Goal: Transaction & Acquisition: Purchase product/service

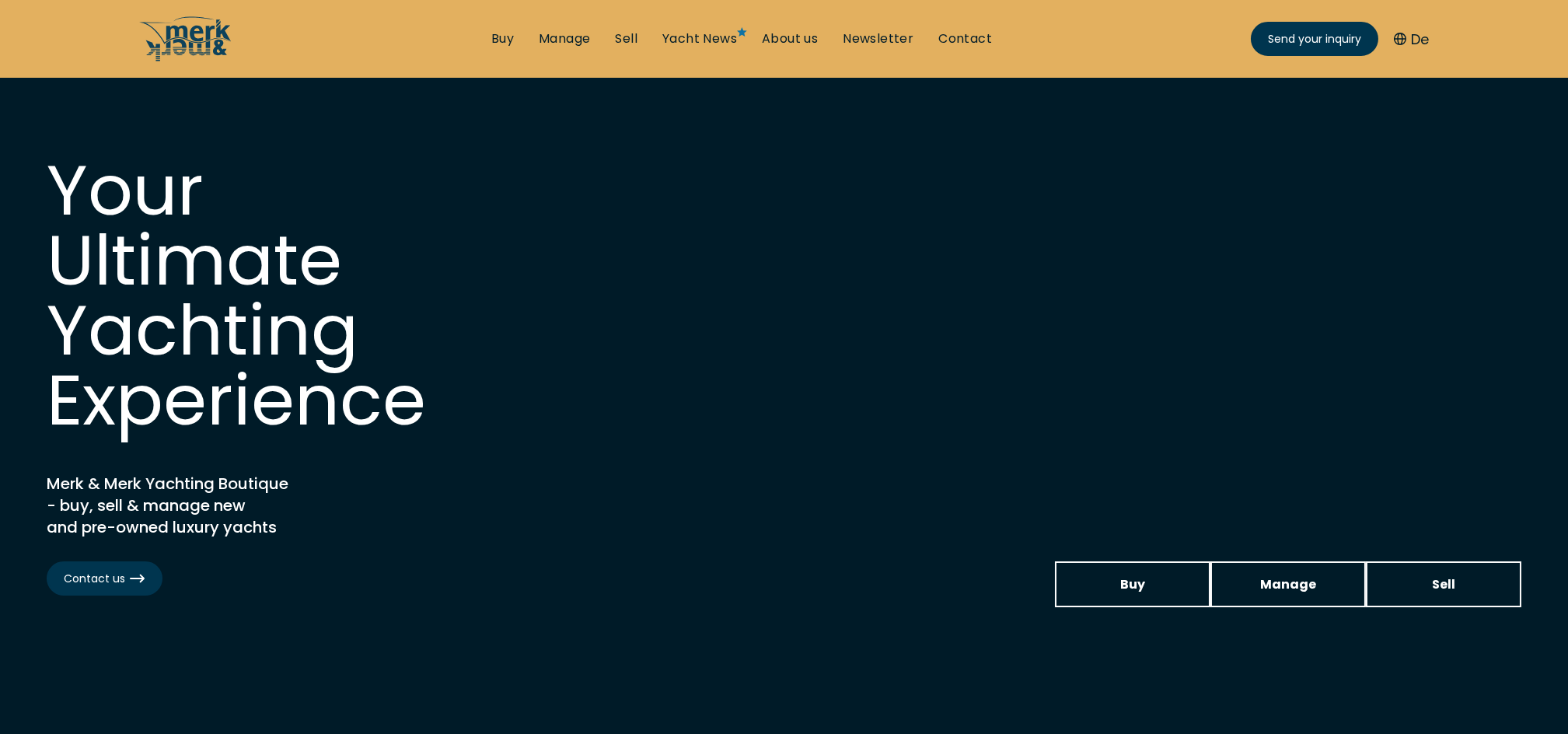
scroll to position [642, 0]
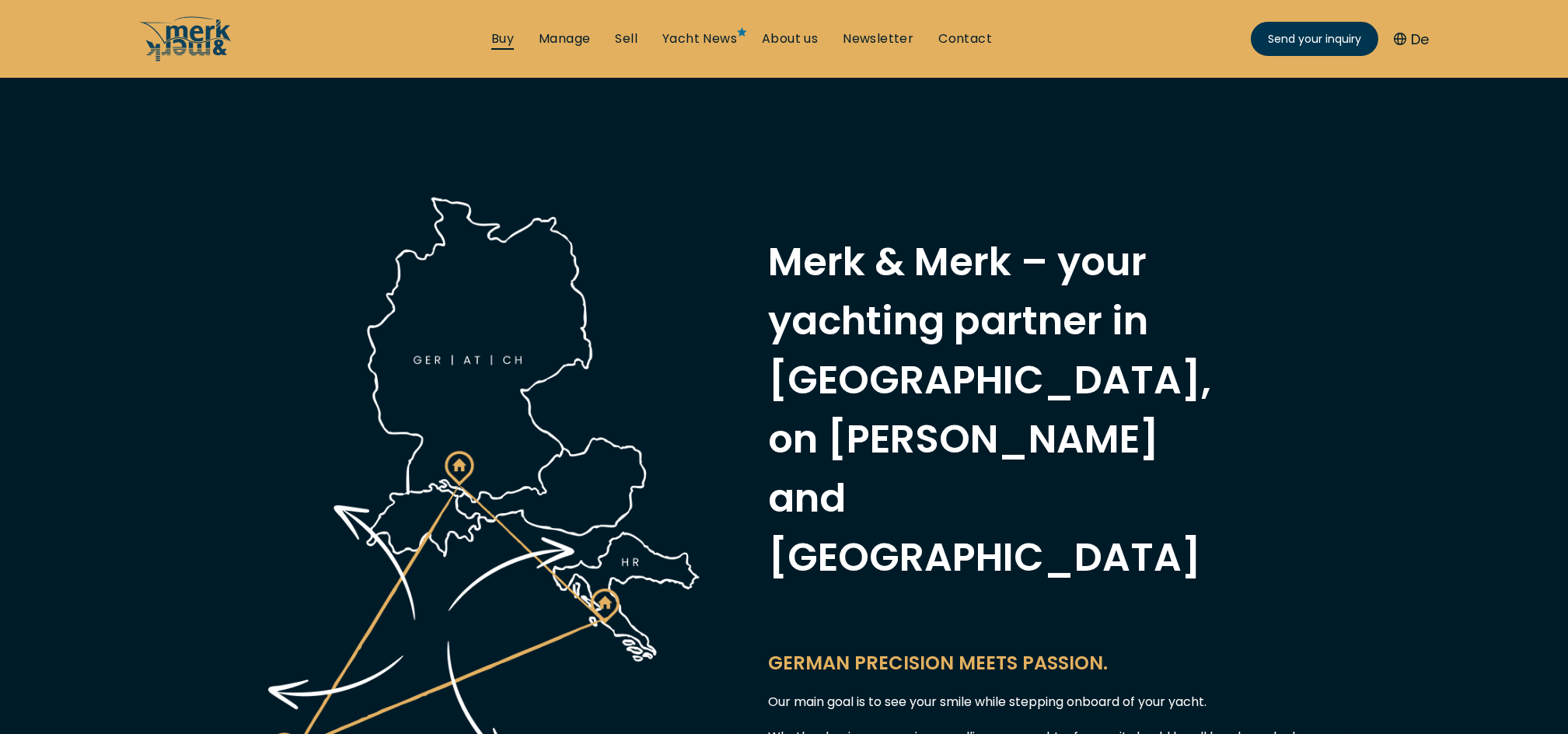
click at [506, 47] on link "Buy" at bounding box center [502, 38] width 23 height 17
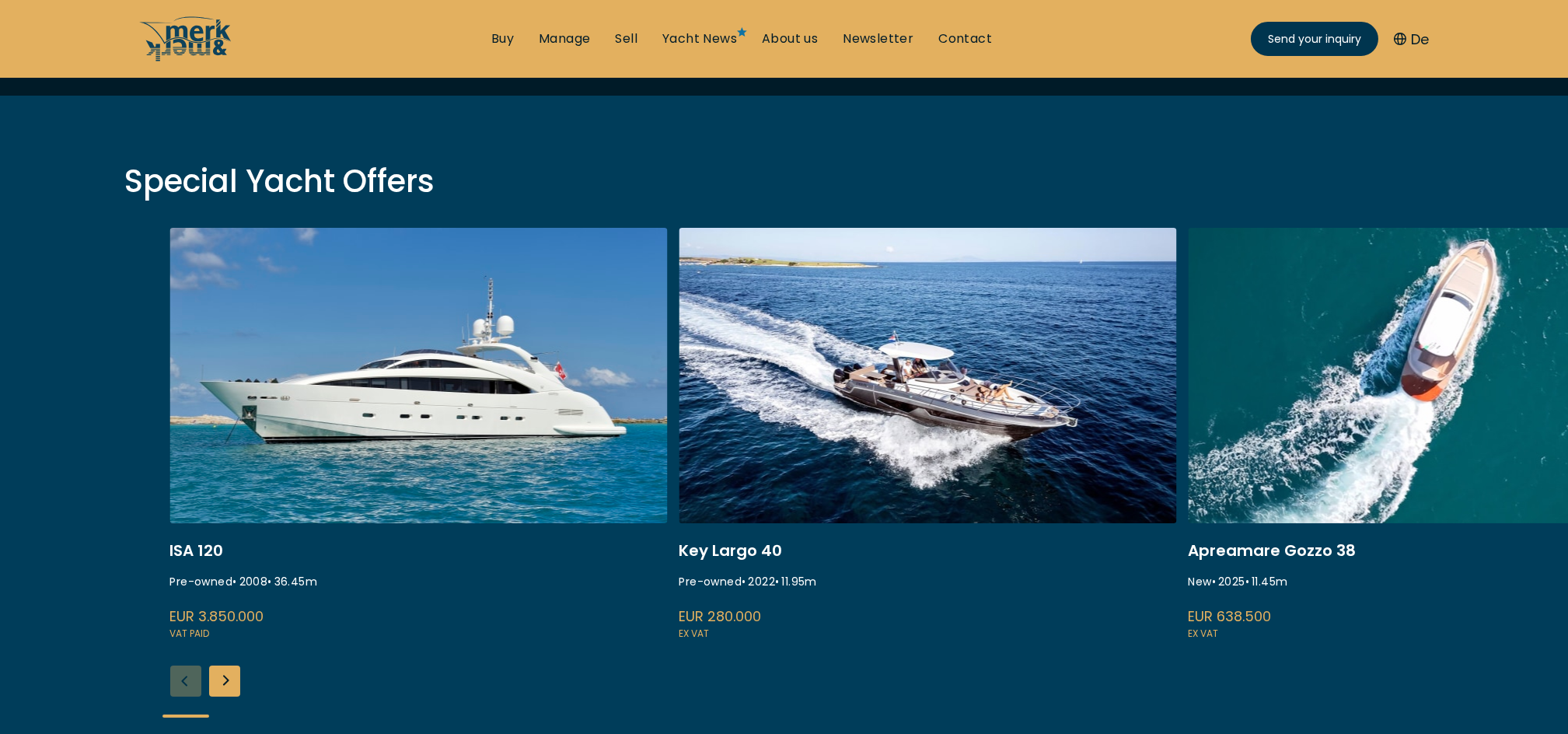
scroll to position [535, 0]
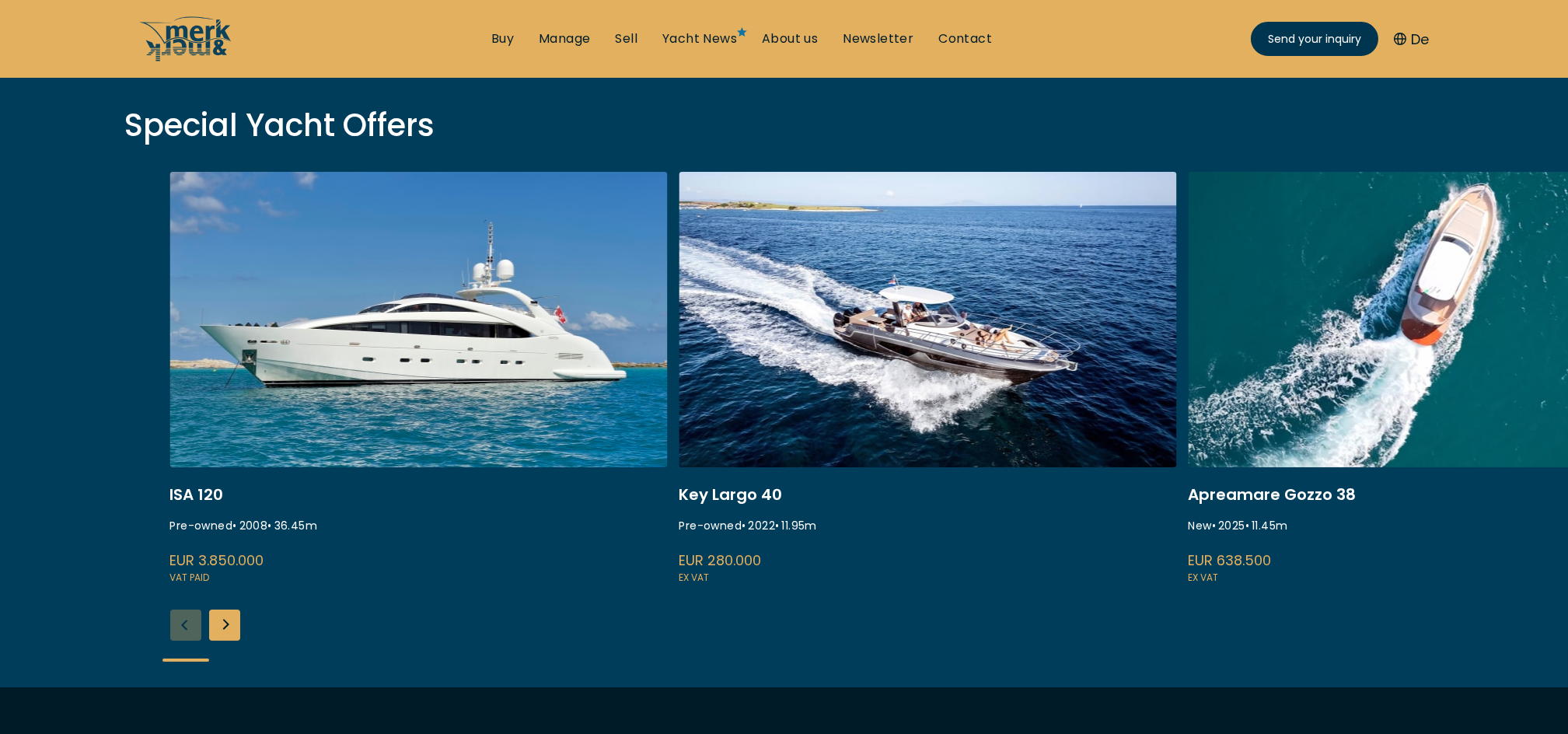
click at [232, 622] on div "Next slide" at bounding box center [225, 625] width 31 height 31
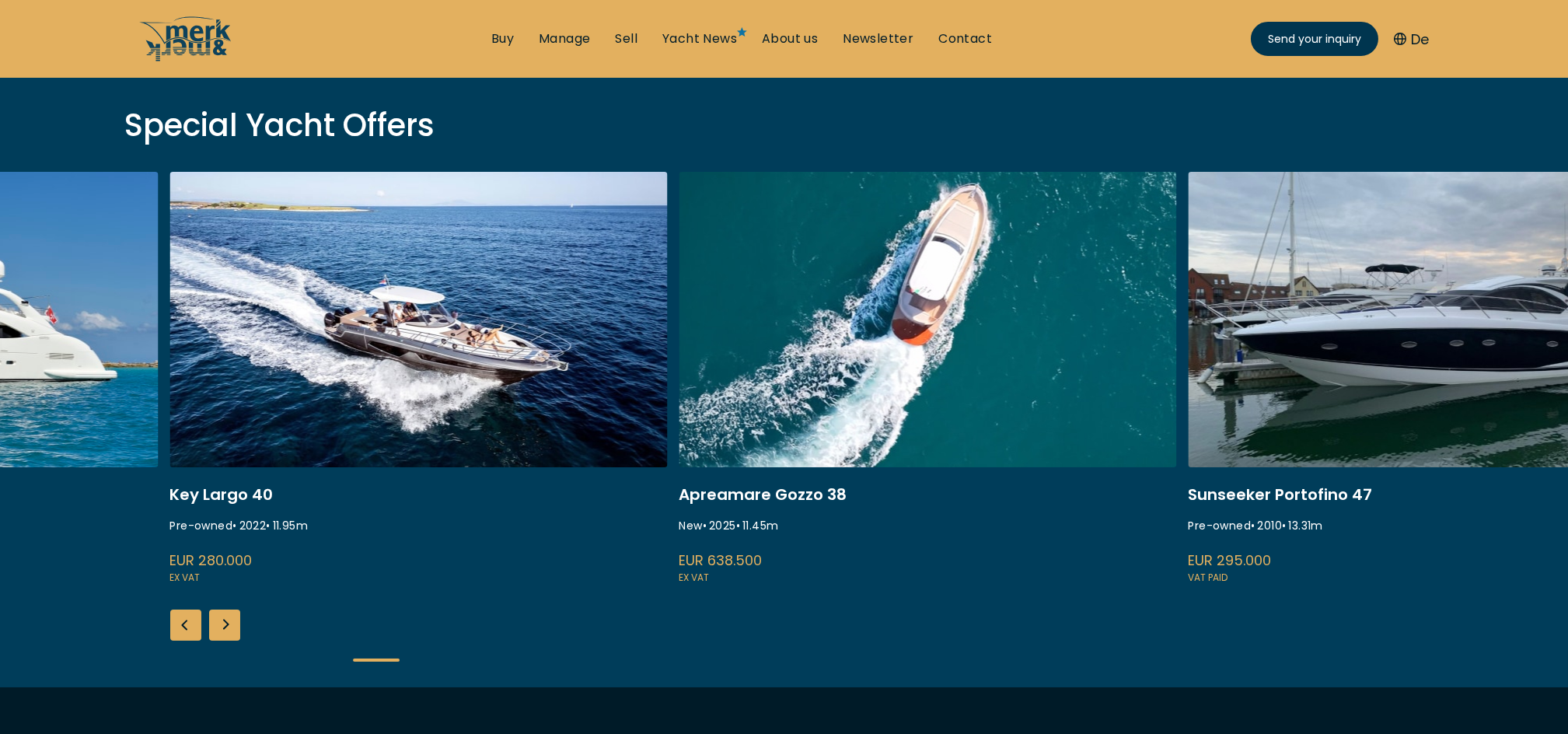
click at [232, 622] on div "Next slide" at bounding box center [225, 625] width 31 height 31
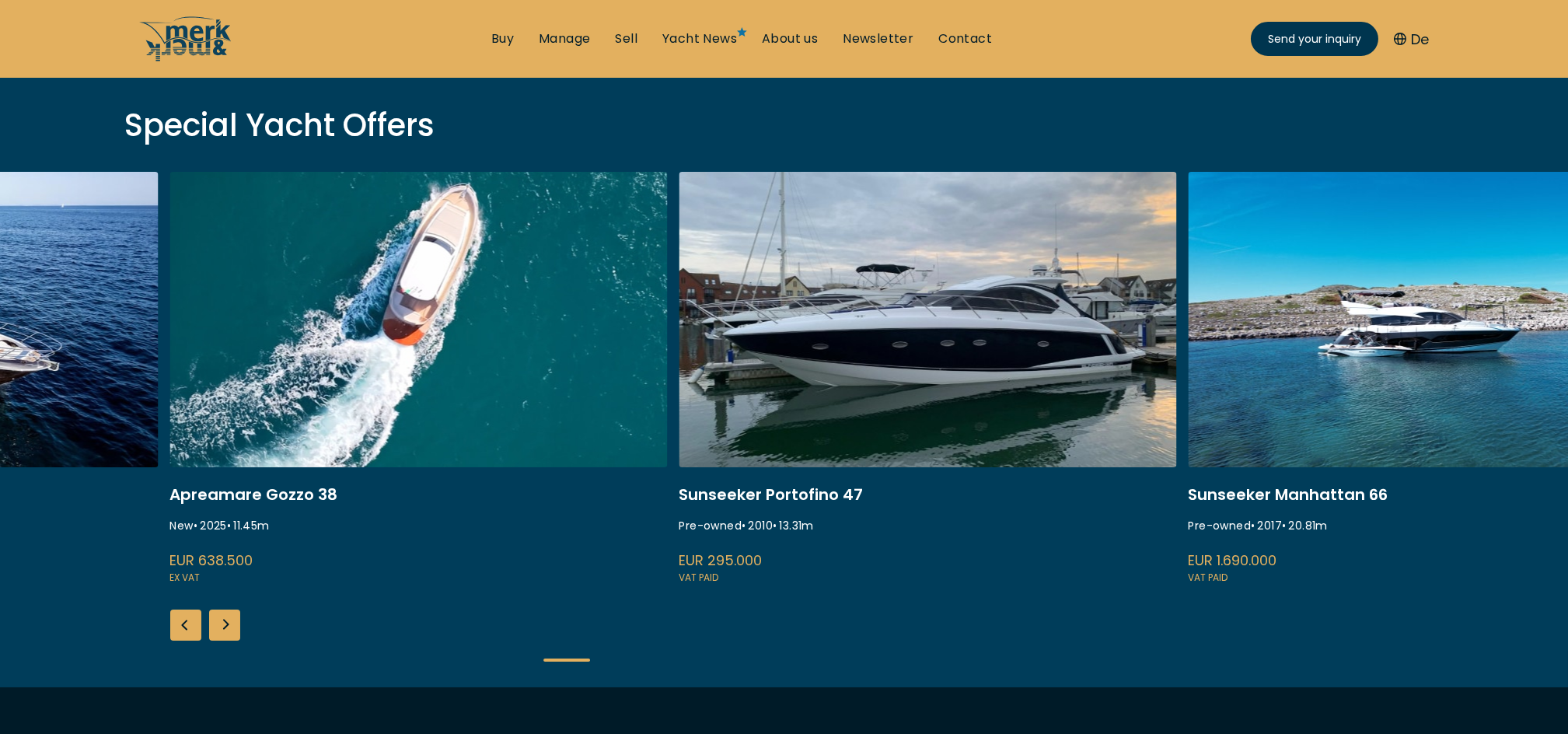
click at [232, 622] on div "Next slide" at bounding box center [225, 625] width 31 height 31
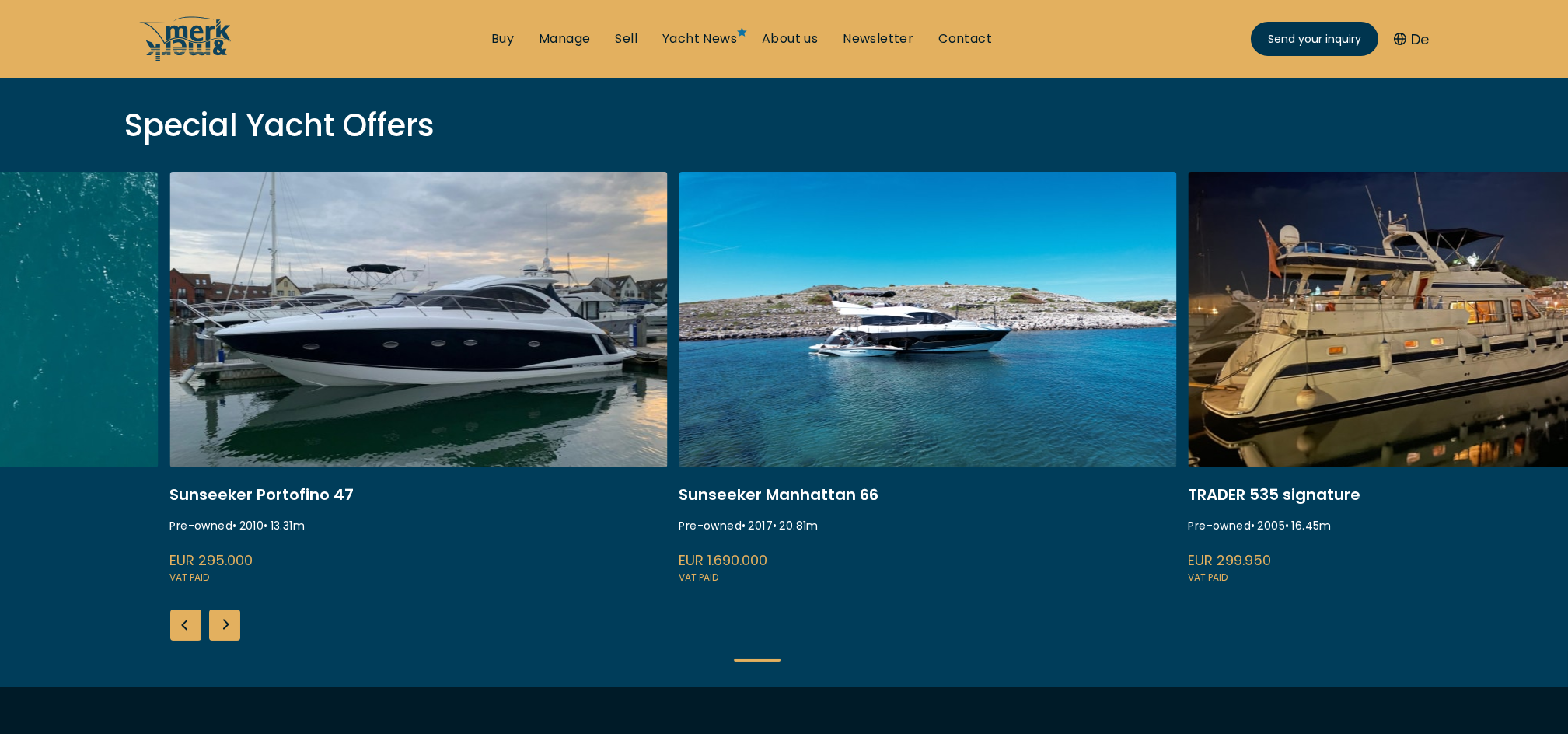
click at [232, 622] on div "Next slide" at bounding box center [225, 625] width 31 height 31
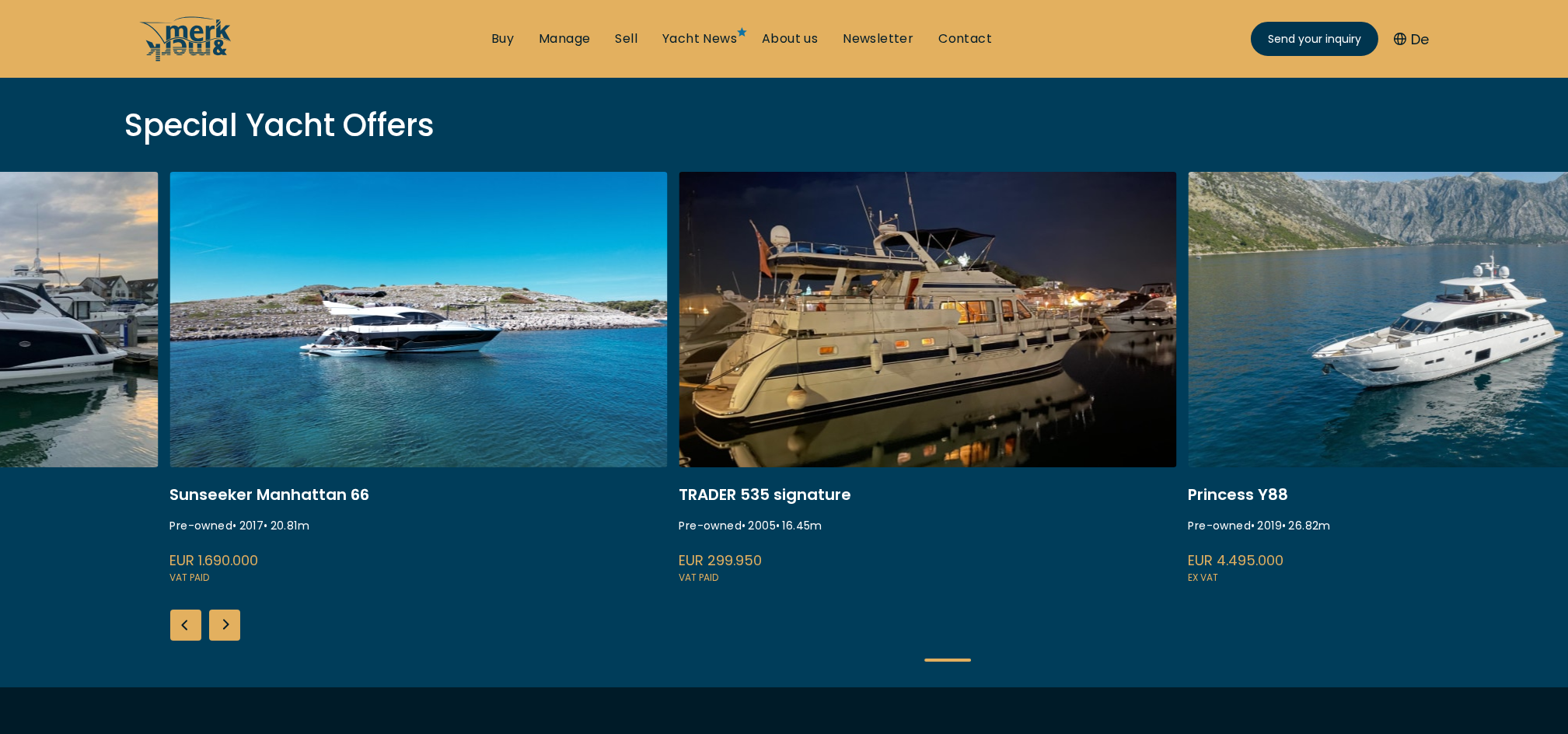
click at [232, 622] on div "Next slide" at bounding box center [225, 625] width 31 height 31
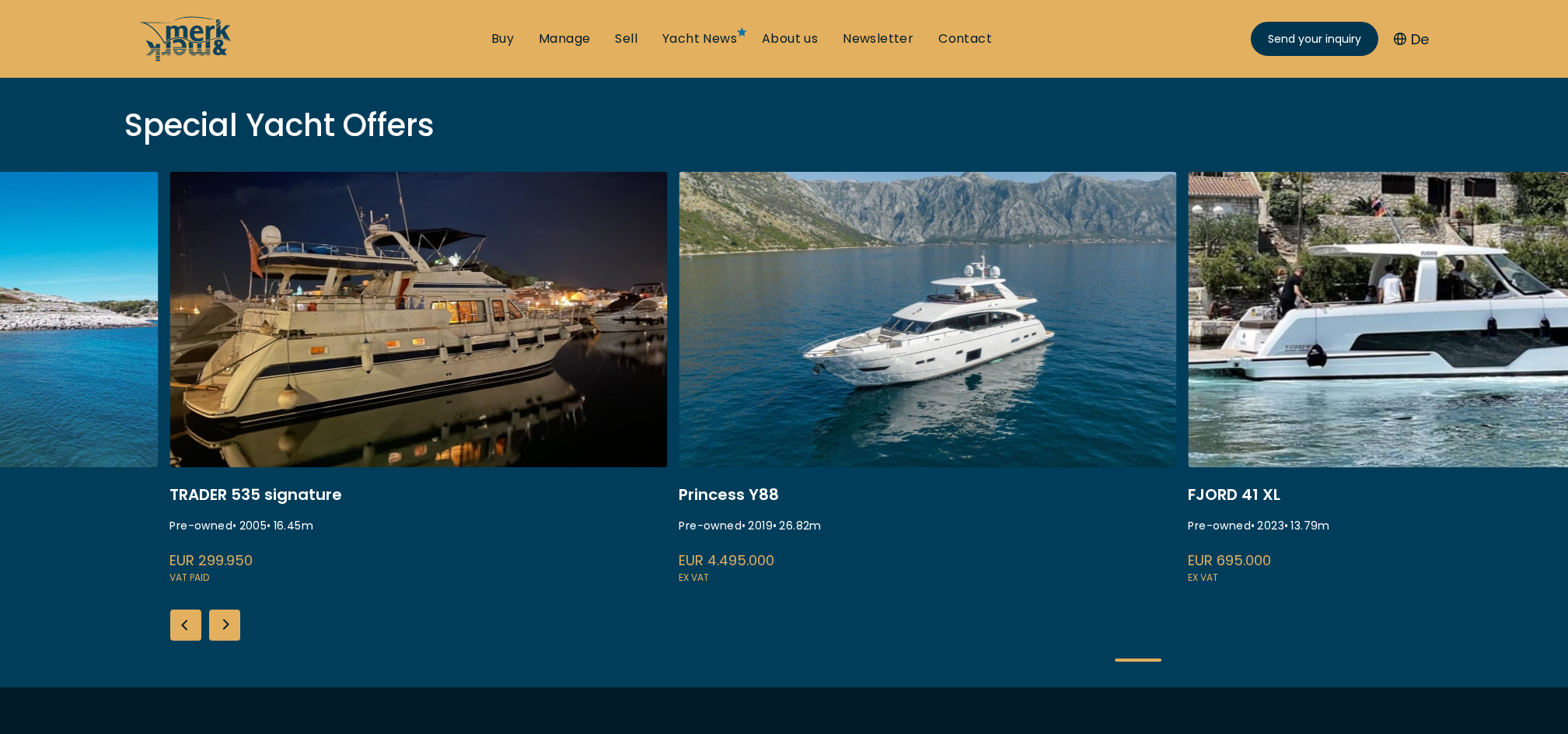
click at [232, 622] on div "Next slide" at bounding box center [225, 625] width 31 height 31
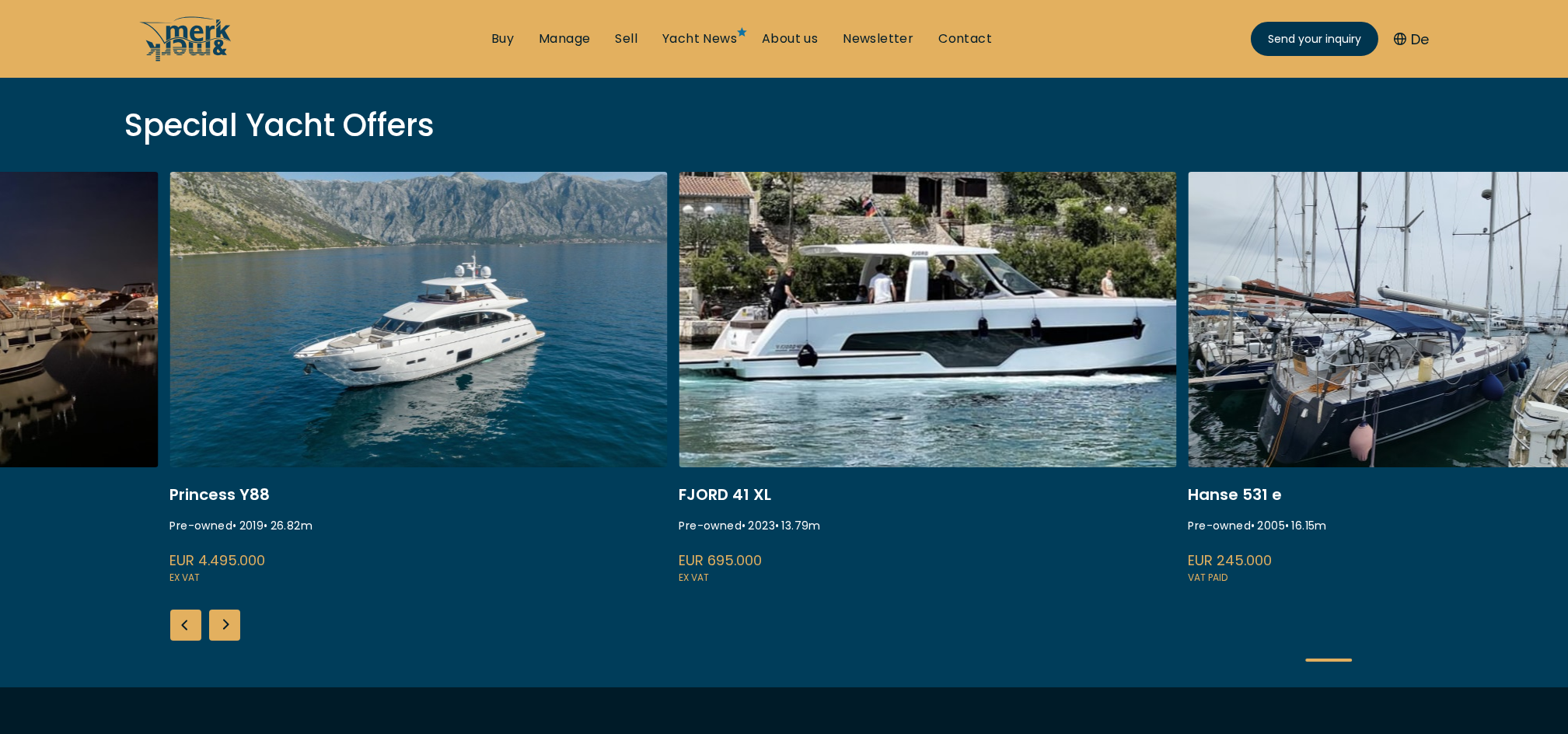
click at [878, 446] on link at bounding box center [928, 379] width 498 height 414
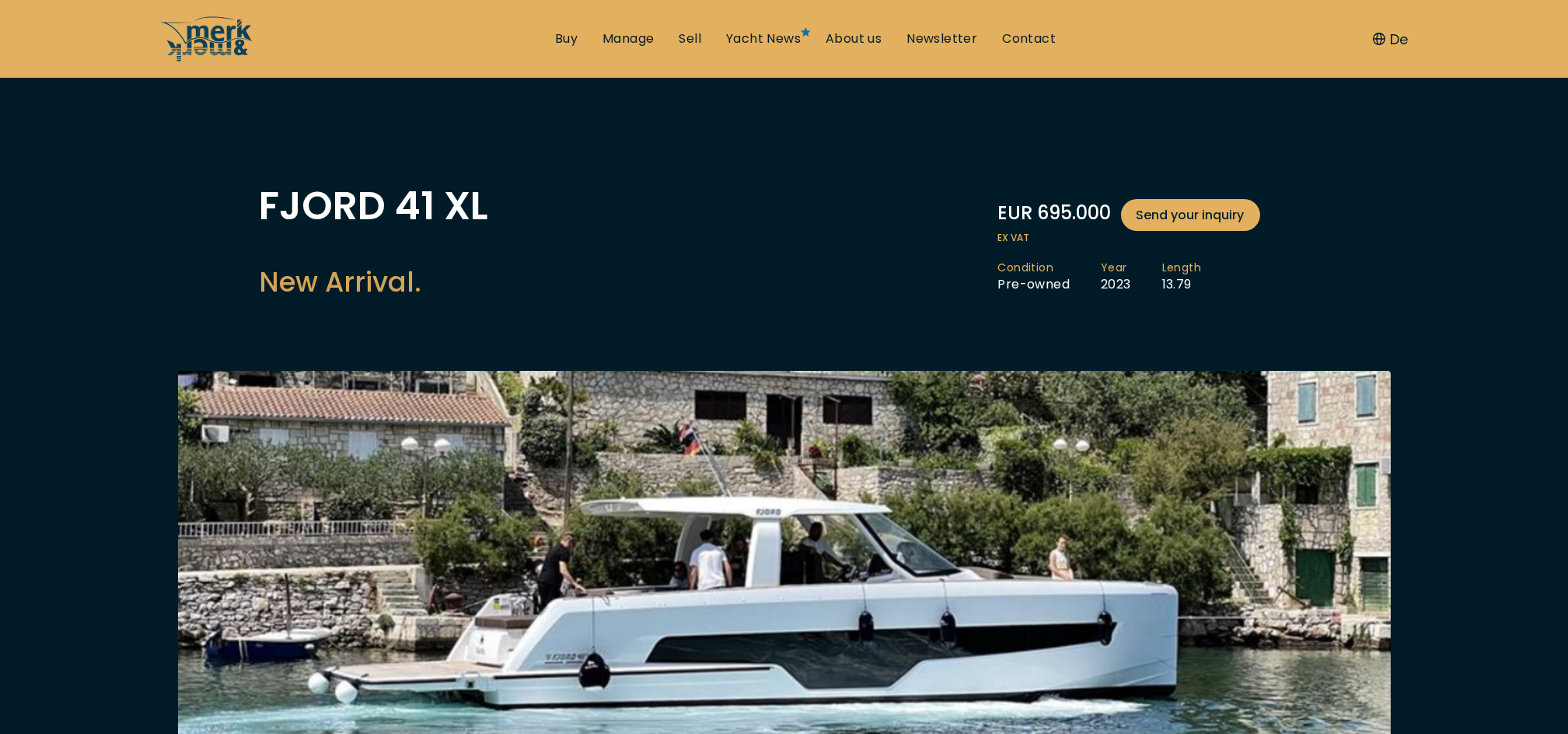
click at [1398, 42] on button "De" at bounding box center [1390, 39] width 35 height 21
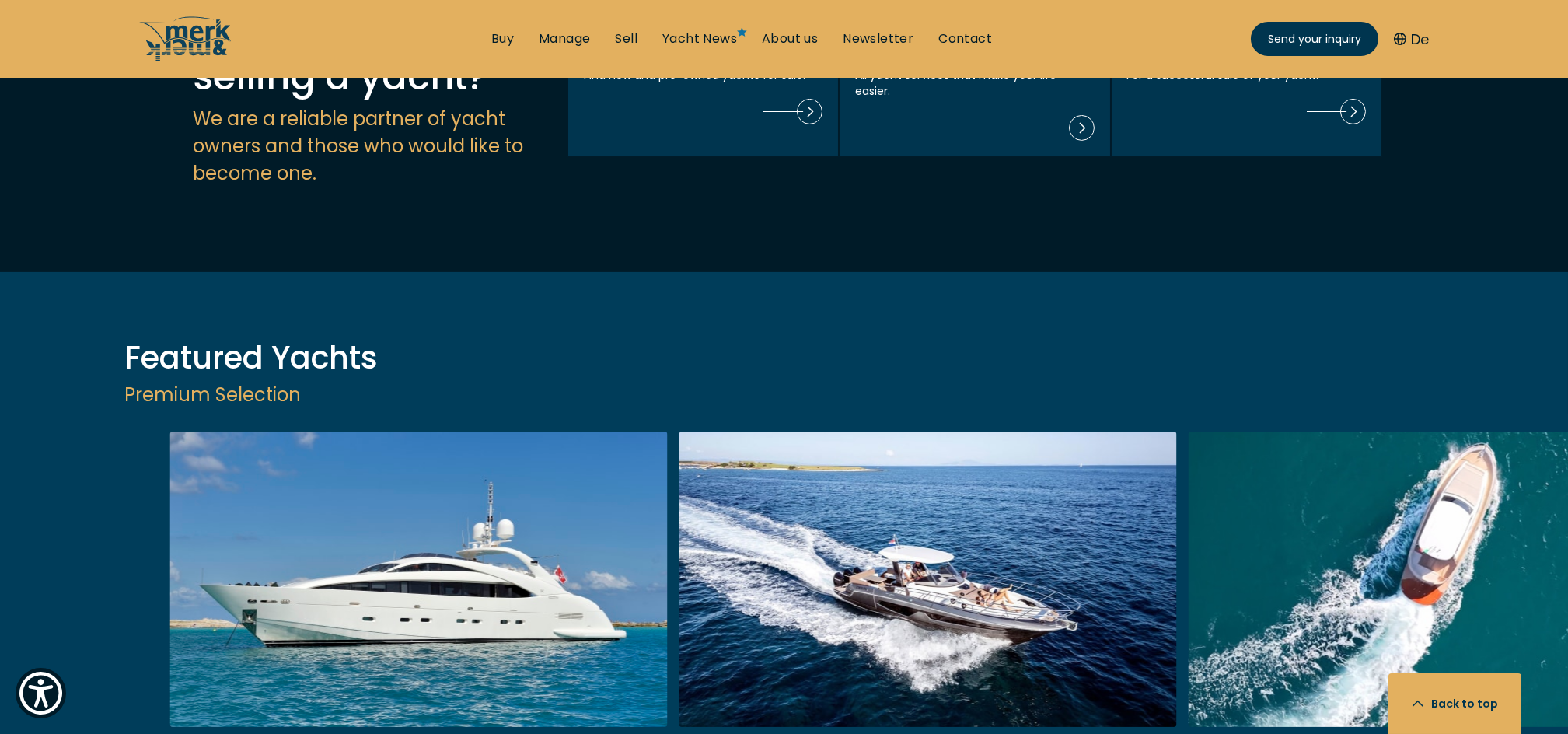
scroll to position [1847, 0]
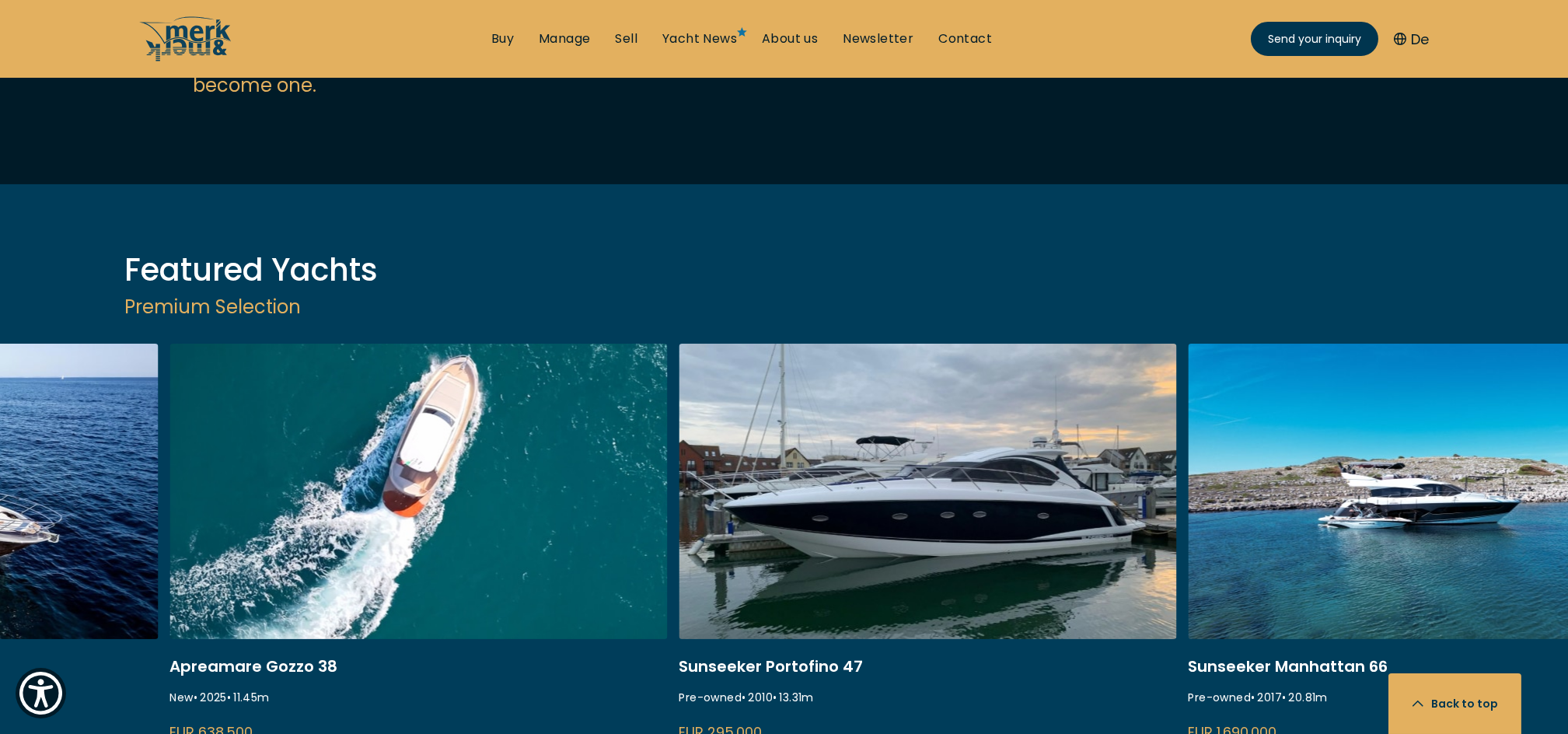
click at [797, 589] on link "kjn" at bounding box center [928, 550] width 498 height 414
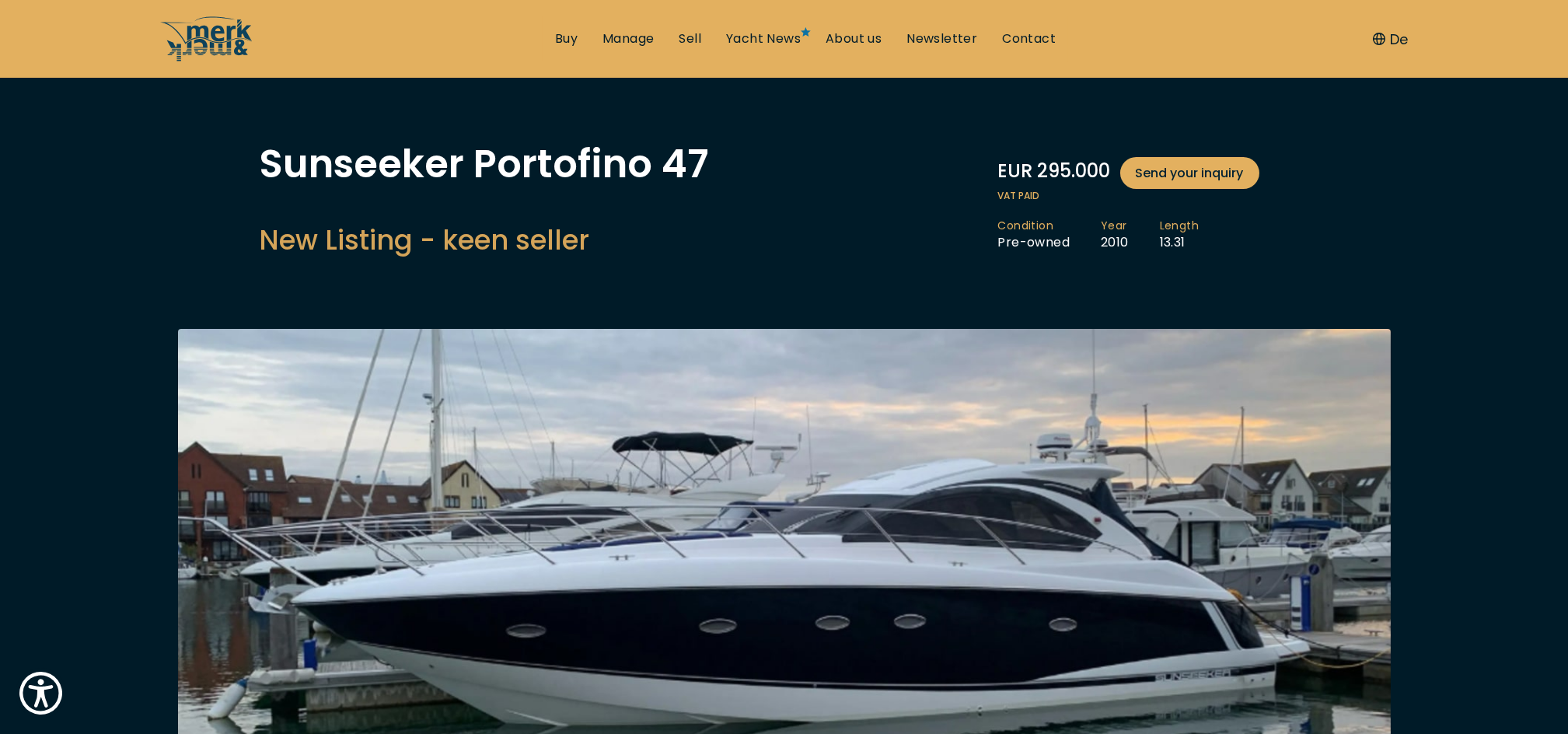
scroll to position [34, 0]
